Goal: Information Seeking & Learning: Learn about a topic

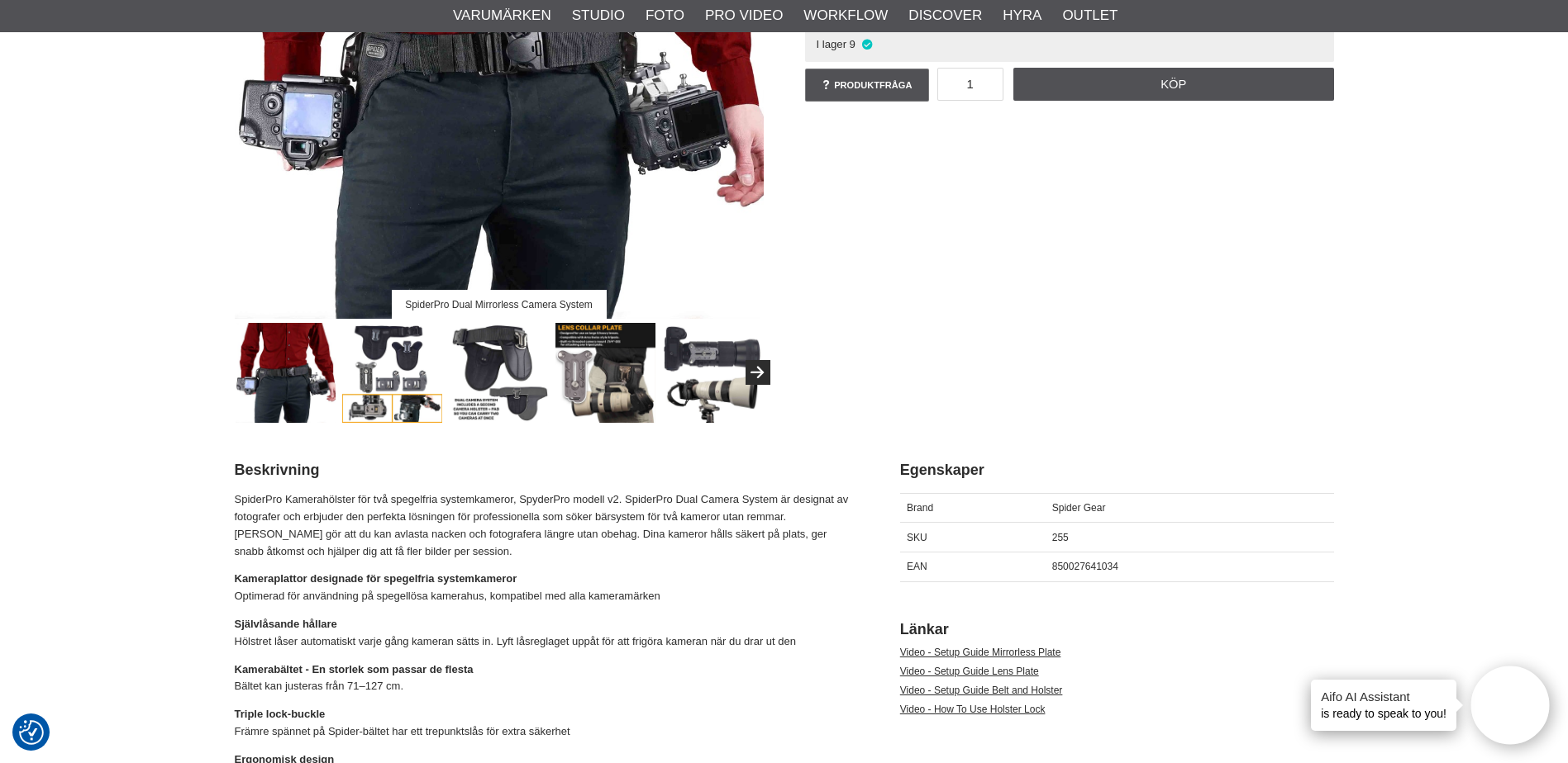
scroll to position [381, 0]
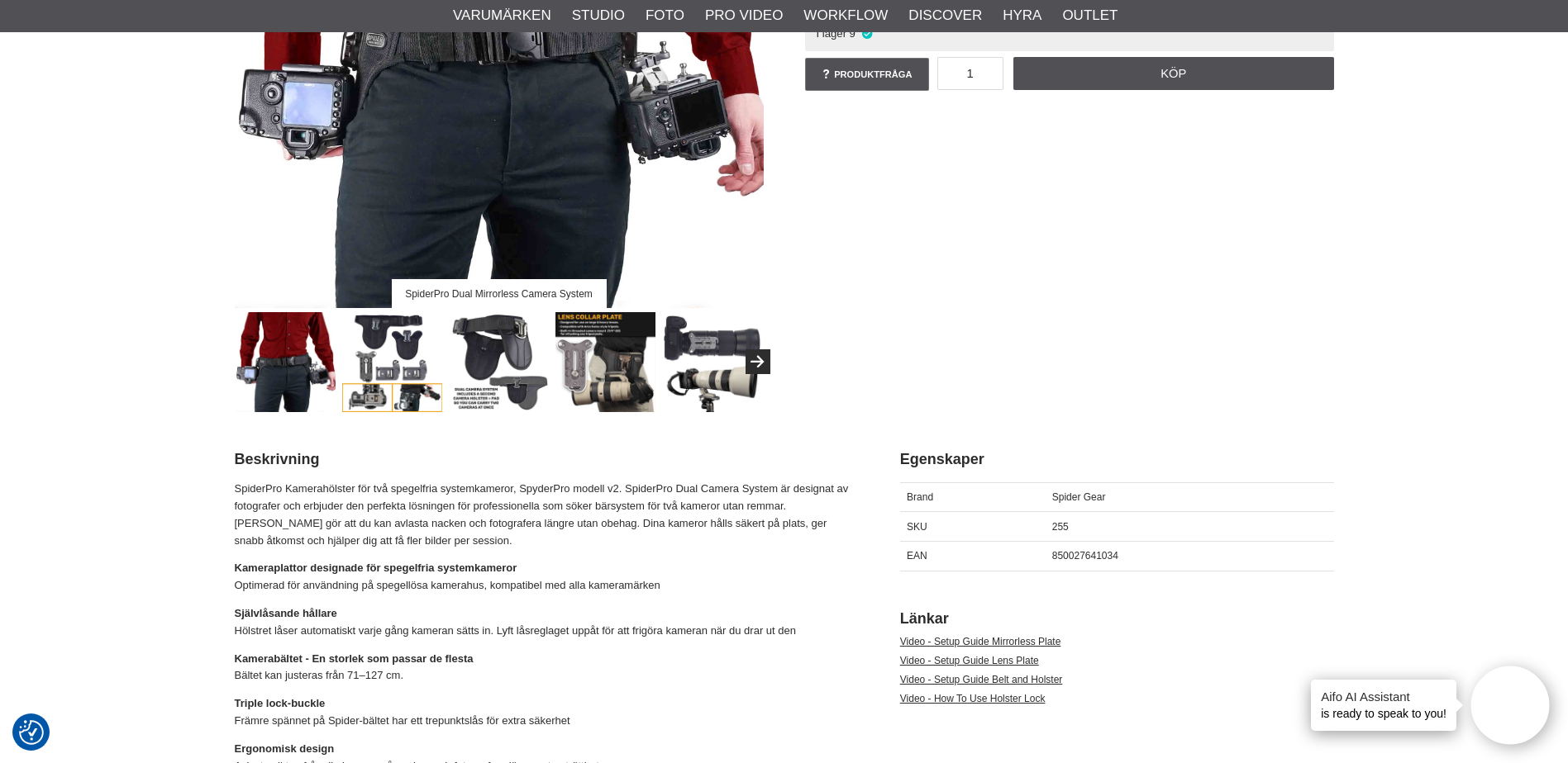
click at [628, 389] on img at bounding box center [606, 363] width 100 height 100
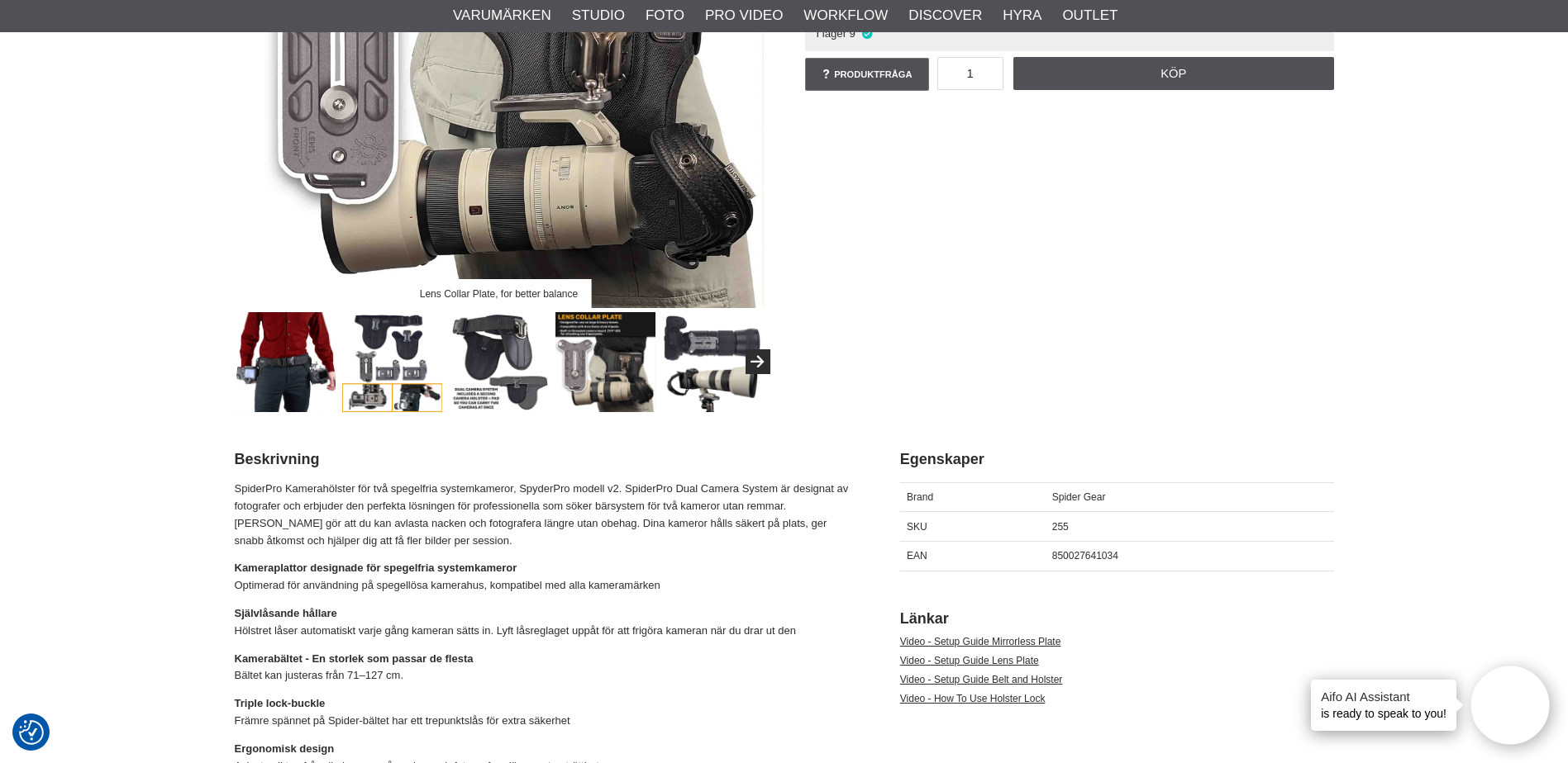
click at [411, 379] on img at bounding box center [392, 363] width 100 height 100
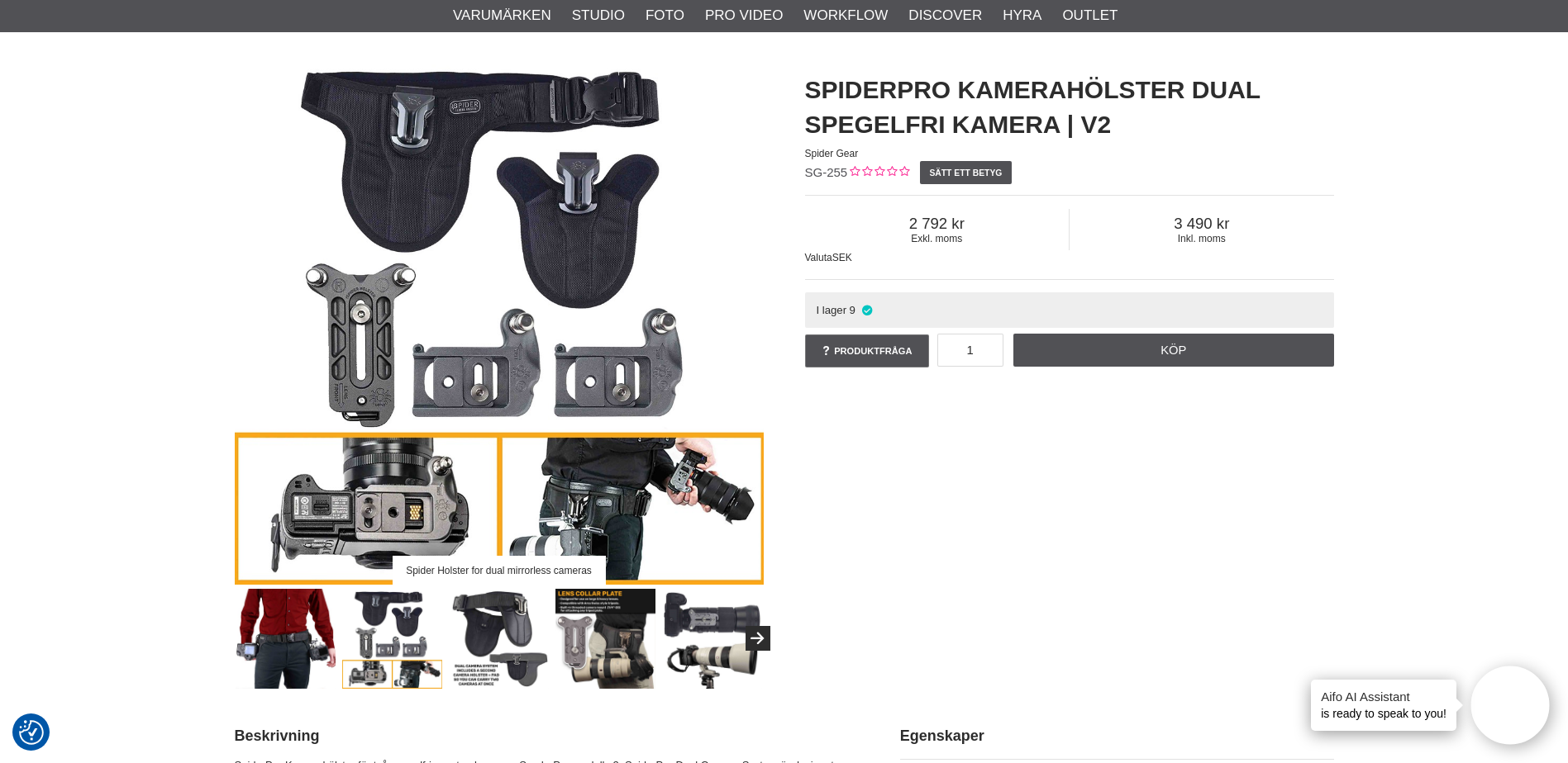
scroll to position [0, 0]
